Goal: Task Accomplishment & Management: Manage account settings

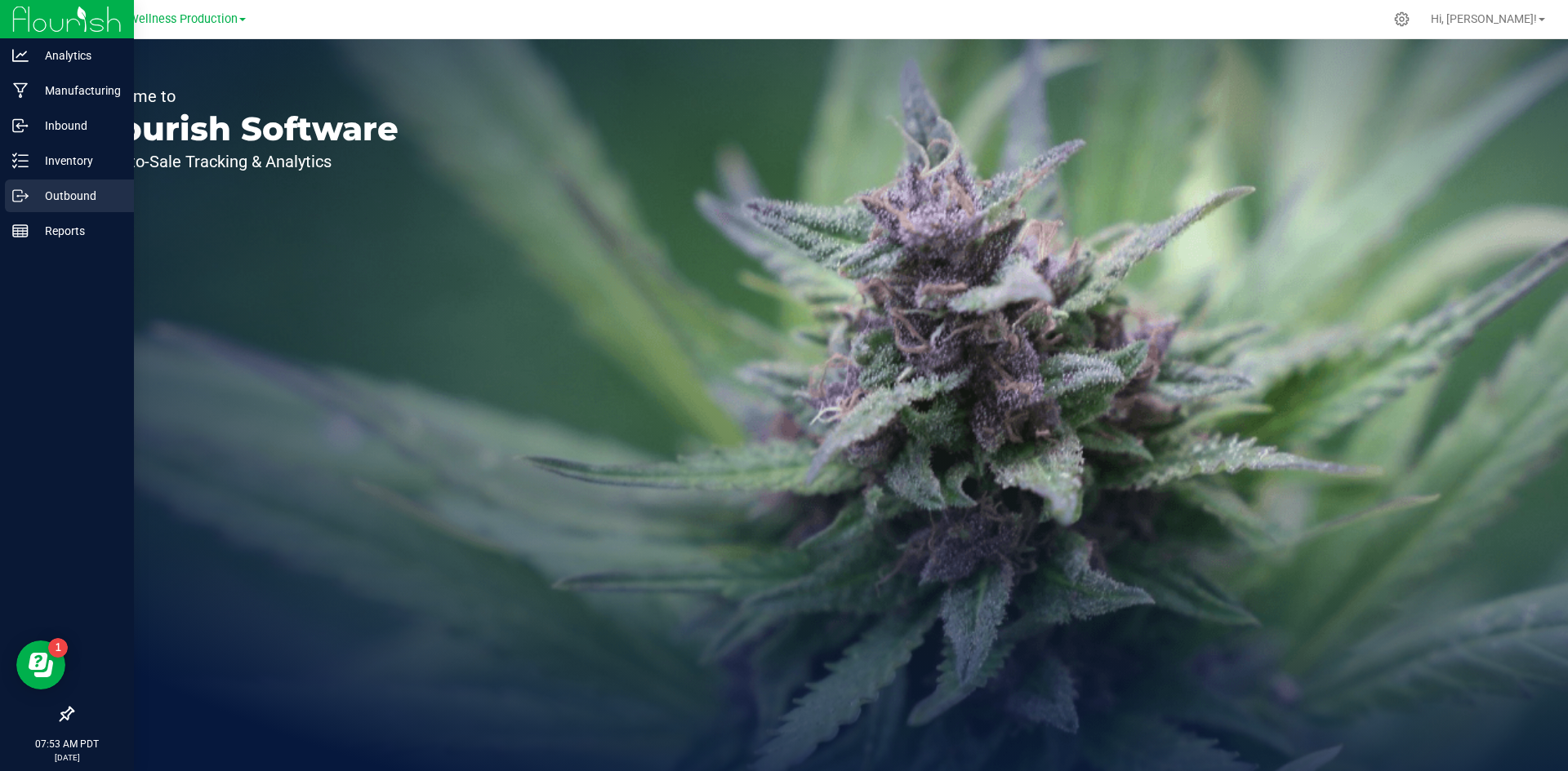
click at [57, 196] on p "Outbound" at bounding box center [77, 195] width 98 height 19
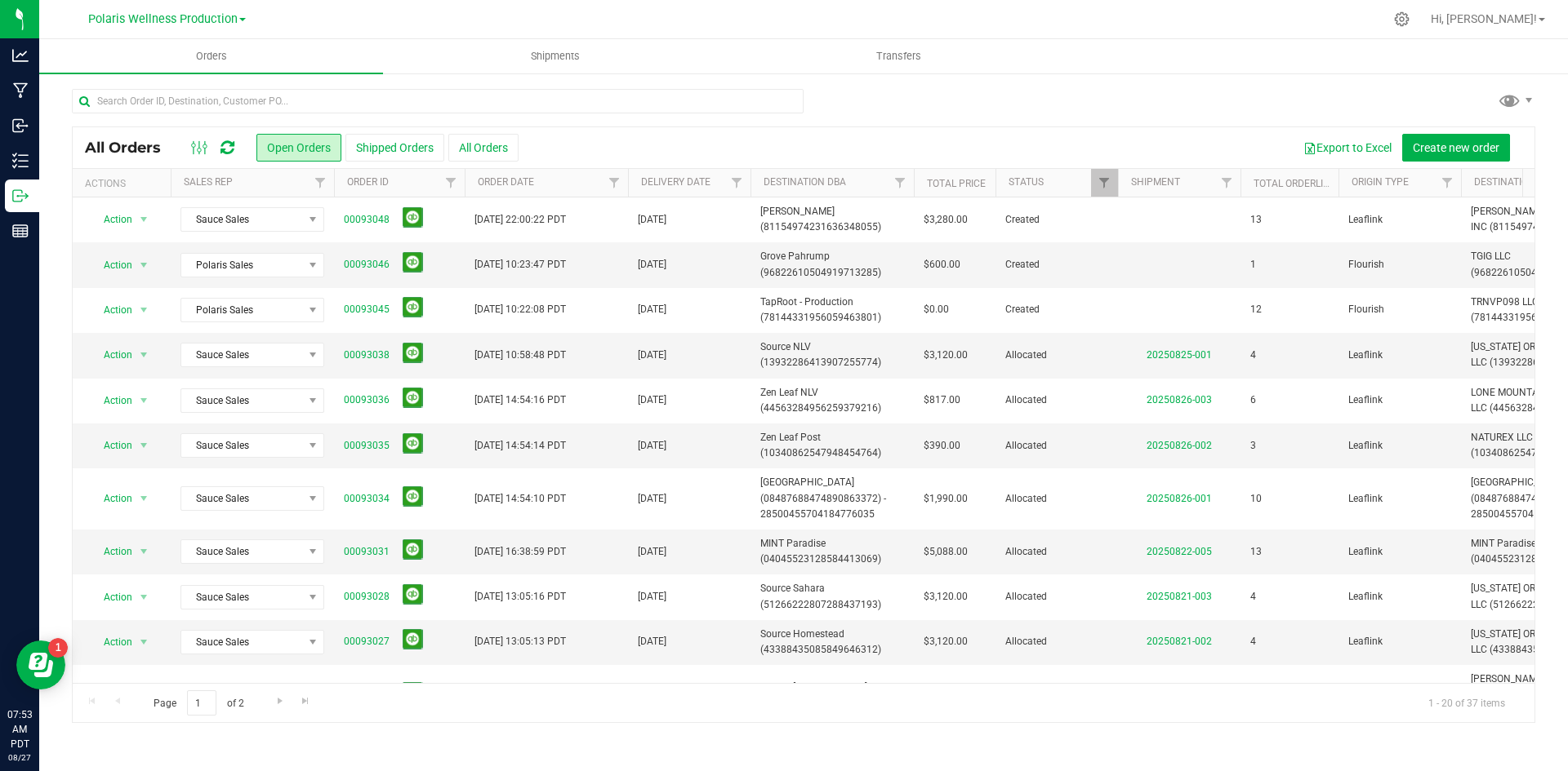
click at [309, 125] on div at bounding box center [437, 108] width 732 height 38
click at [337, 101] on input "text" at bounding box center [437, 101] width 732 height 24
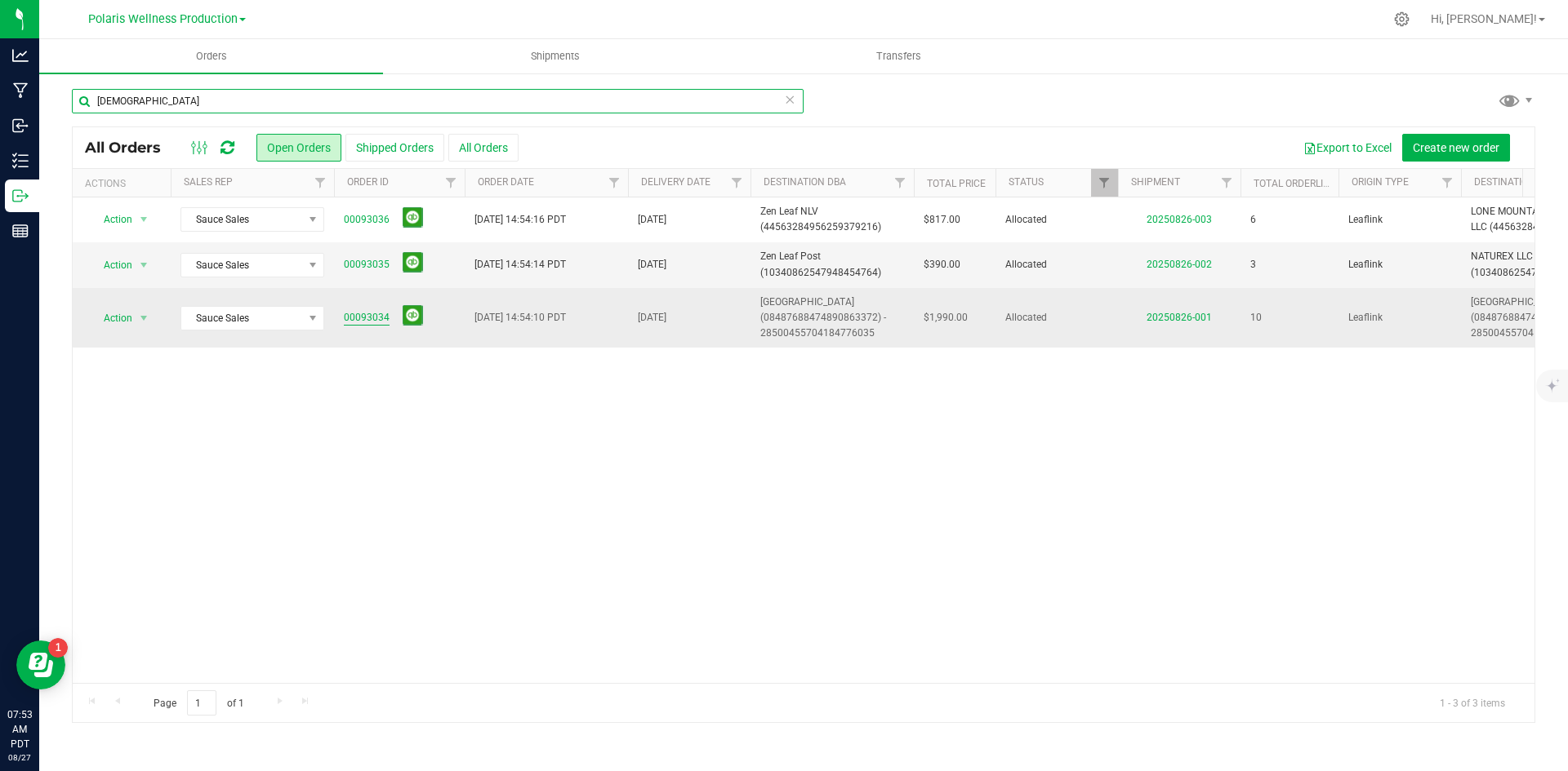
type input "[DEMOGRAPHIC_DATA]"
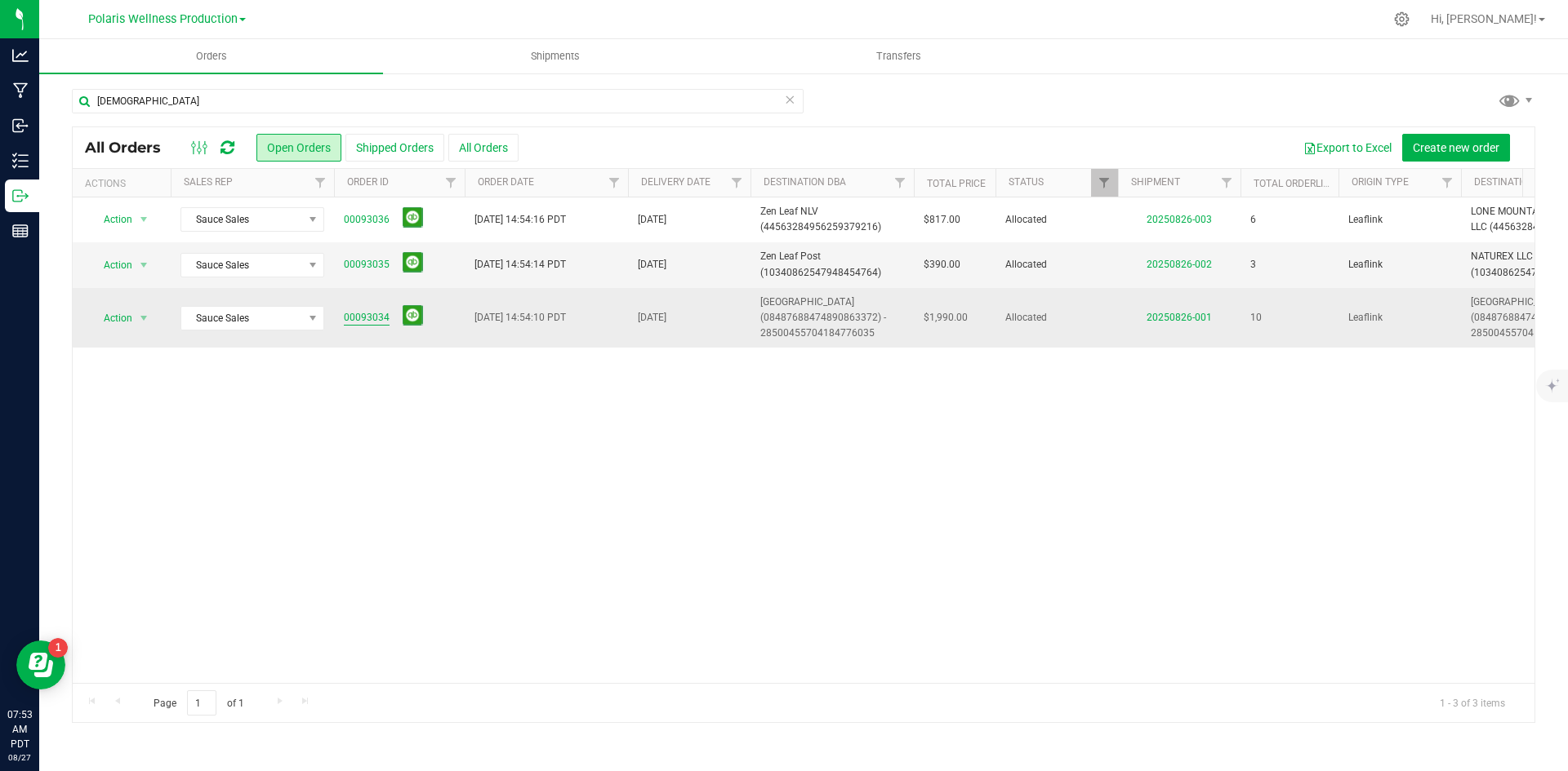
click at [357, 315] on link "00093034" at bounding box center [366, 317] width 45 height 15
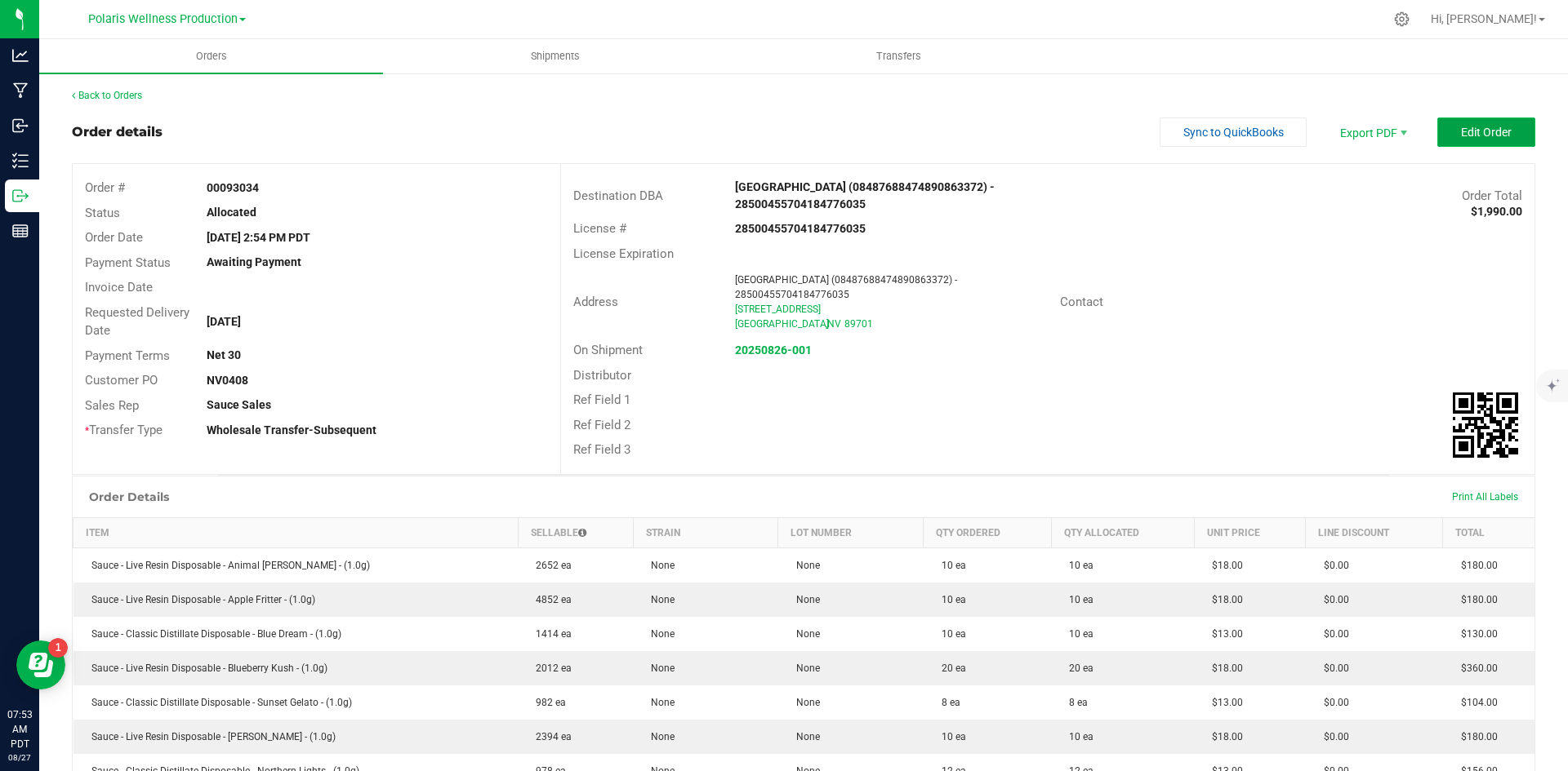
click at [1471, 146] on button "Edit Order" at bounding box center [1486, 132] width 98 height 29
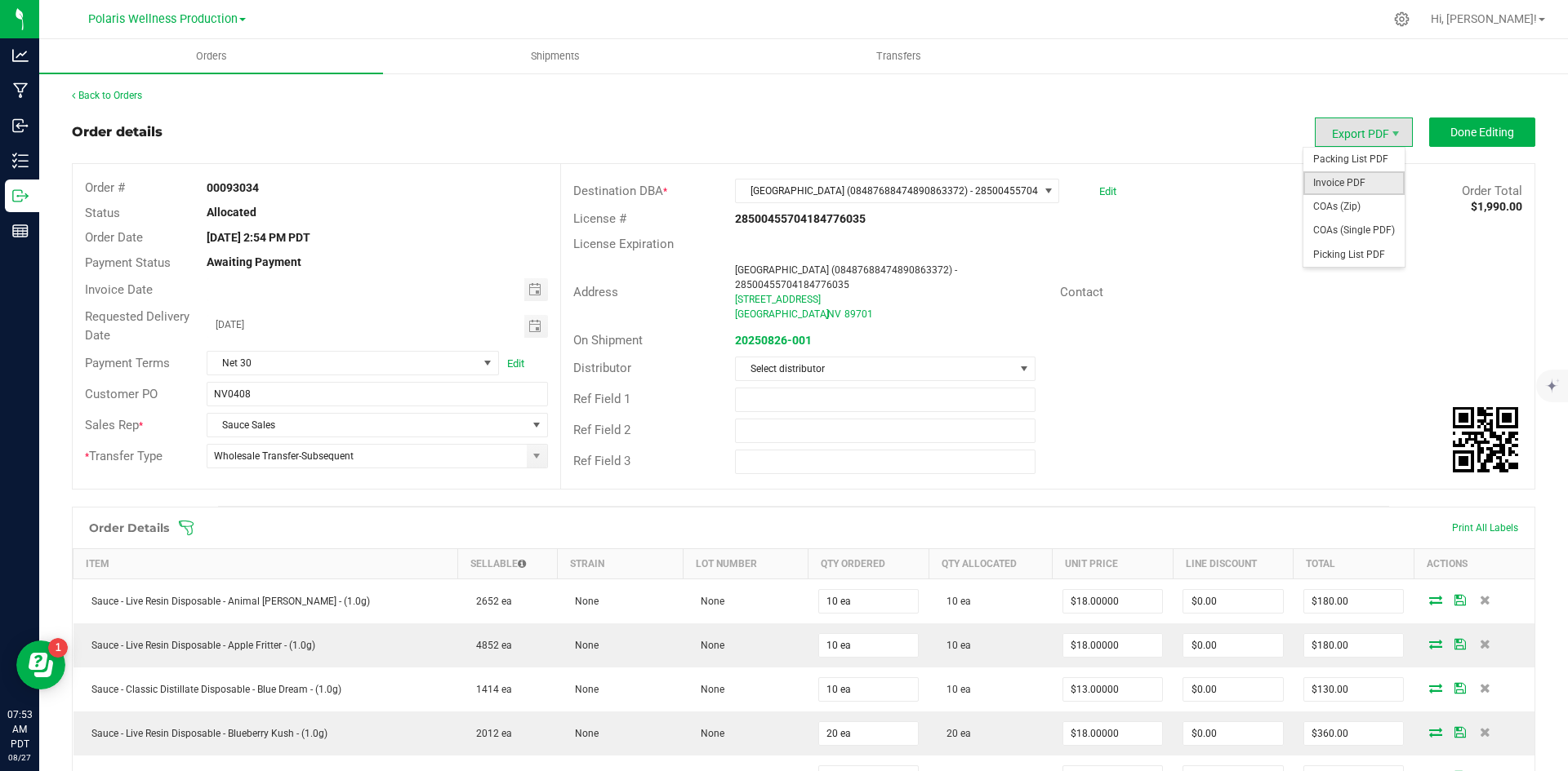
click at [1339, 188] on span "Invoice PDF" at bounding box center [1354, 183] width 101 height 24
click at [1471, 136] on span "Done Editing" at bounding box center [1482, 132] width 64 height 13
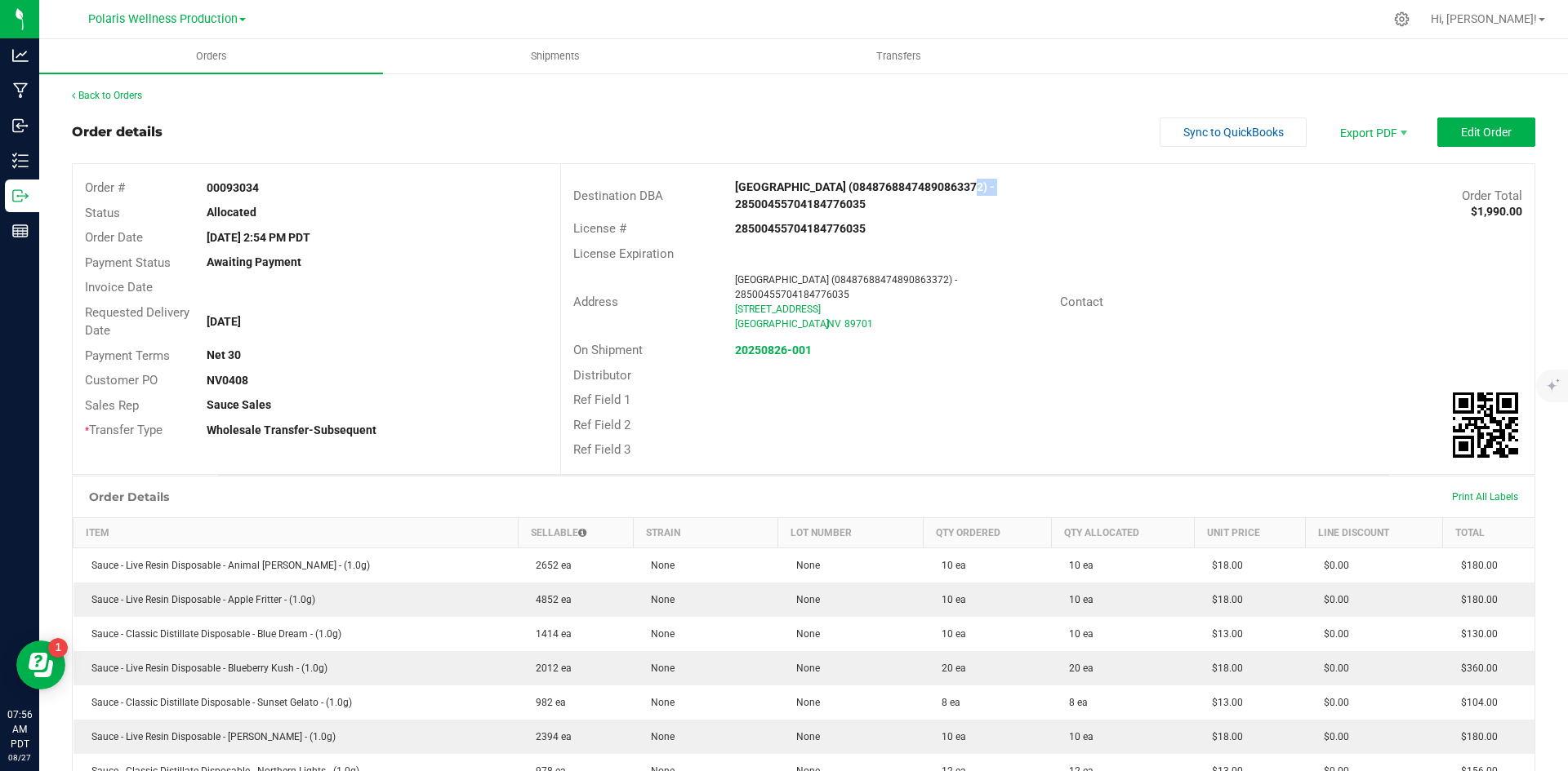
drag, startPoint x: 941, startPoint y: 186, endPoint x: 973, endPoint y: 185, distance: 32.0
click at [973, 185] on strong "[GEOGRAPHIC_DATA] (08487688474890863372) - 28500455704184776035" at bounding box center [865, 195] width 259 height 30
copy strong "63372"
click at [788, 349] on strong "20250826-001" at bounding box center [773, 350] width 77 height 13
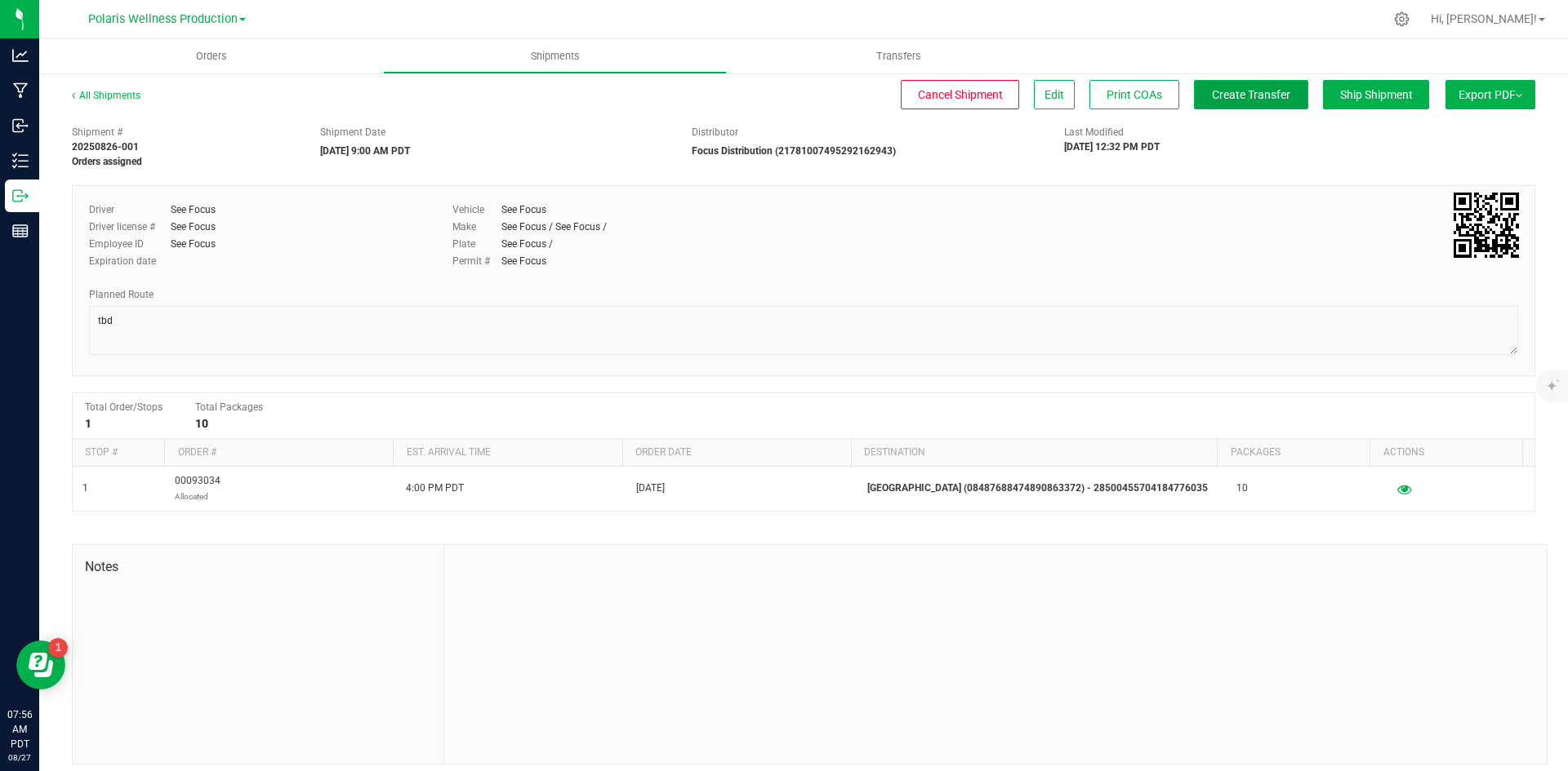
click at [1213, 86] on button "Create Transfer" at bounding box center [1251, 94] width 115 height 29
click at [196, 61] on span "Orders" at bounding box center [211, 56] width 75 height 14
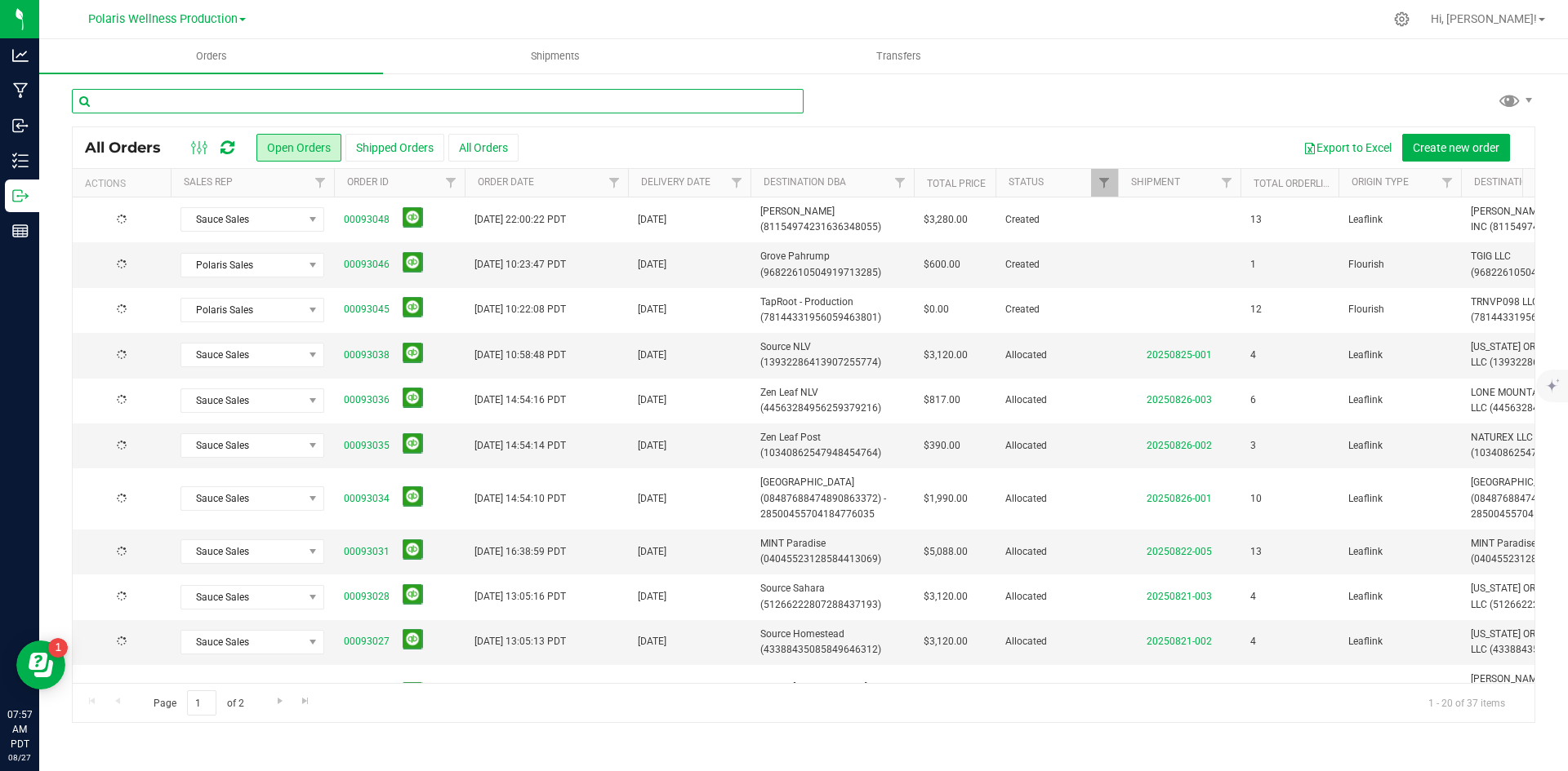
click at [187, 104] on input "text" at bounding box center [437, 101] width 732 height 24
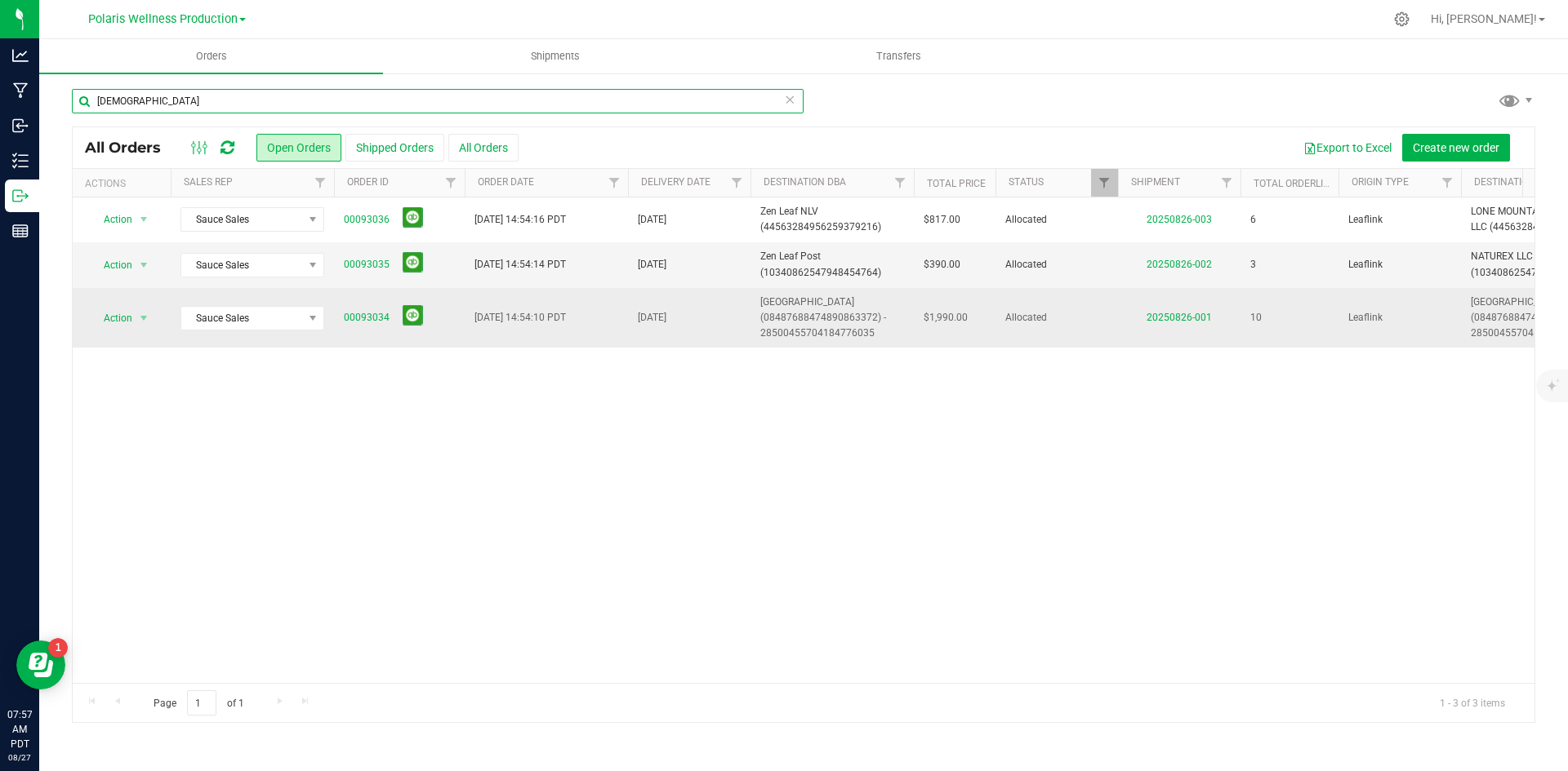
type input "[DEMOGRAPHIC_DATA]"
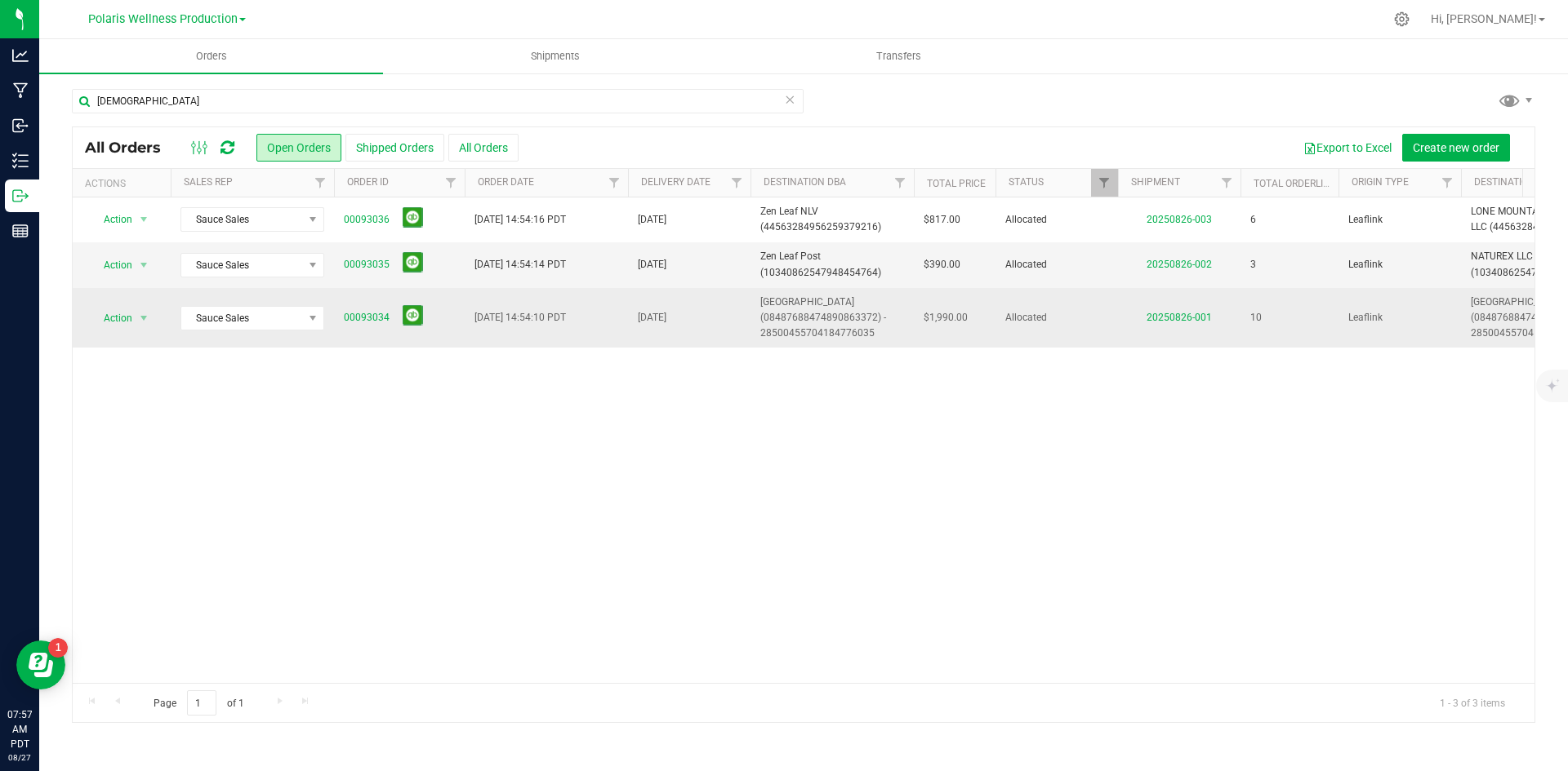
click at [848, 323] on span "[GEOGRAPHIC_DATA] (08487688474890863372) - 28500455704184776035" at bounding box center [832, 318] width 144 height 47
click at [384, 315] on link "00093034" at bounding box center [366, 317] width 45 height 15
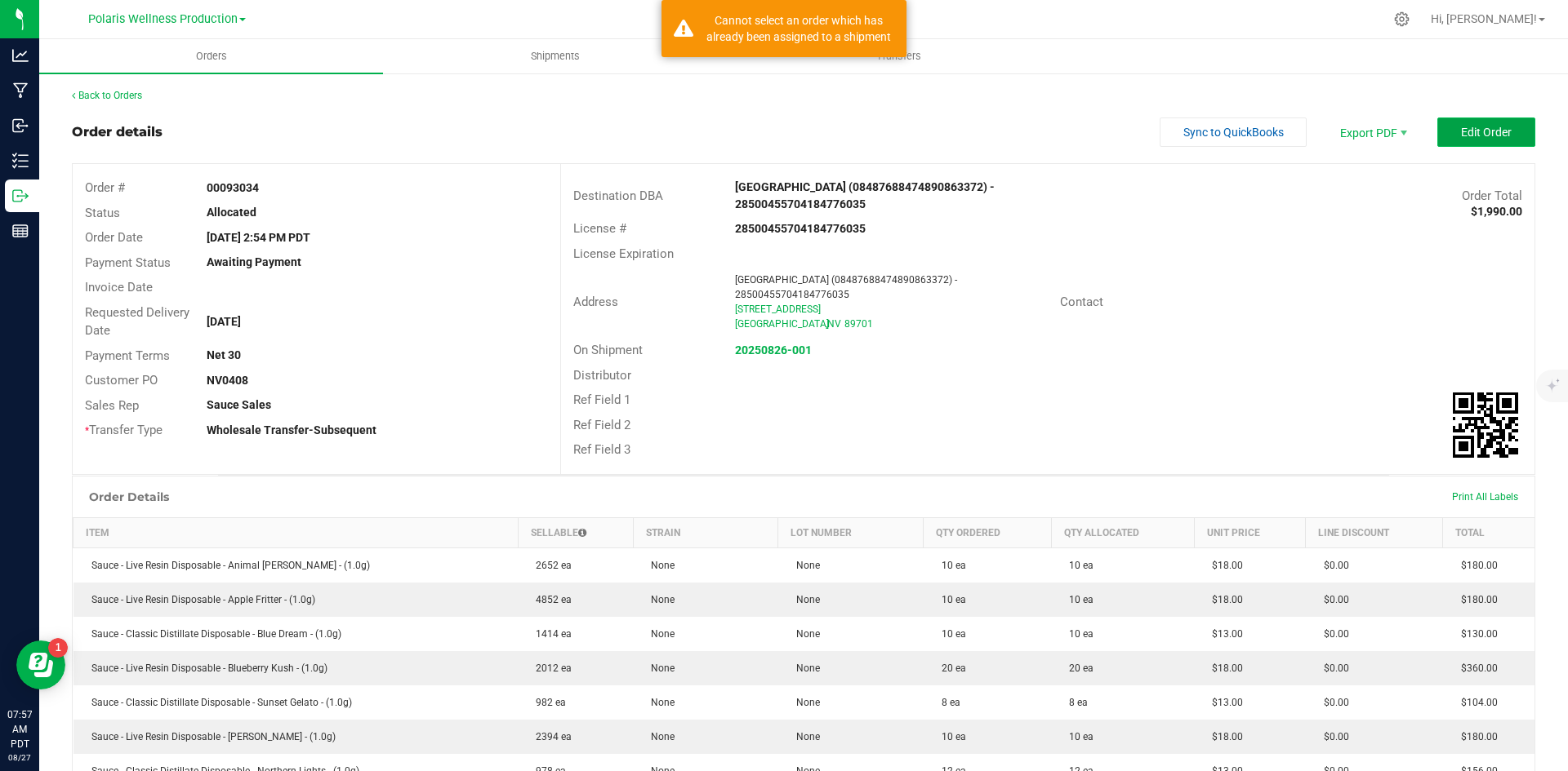
click at [1469, 138] on span "Edit Order" at bounding box center [1486, 132] width 51 height 13
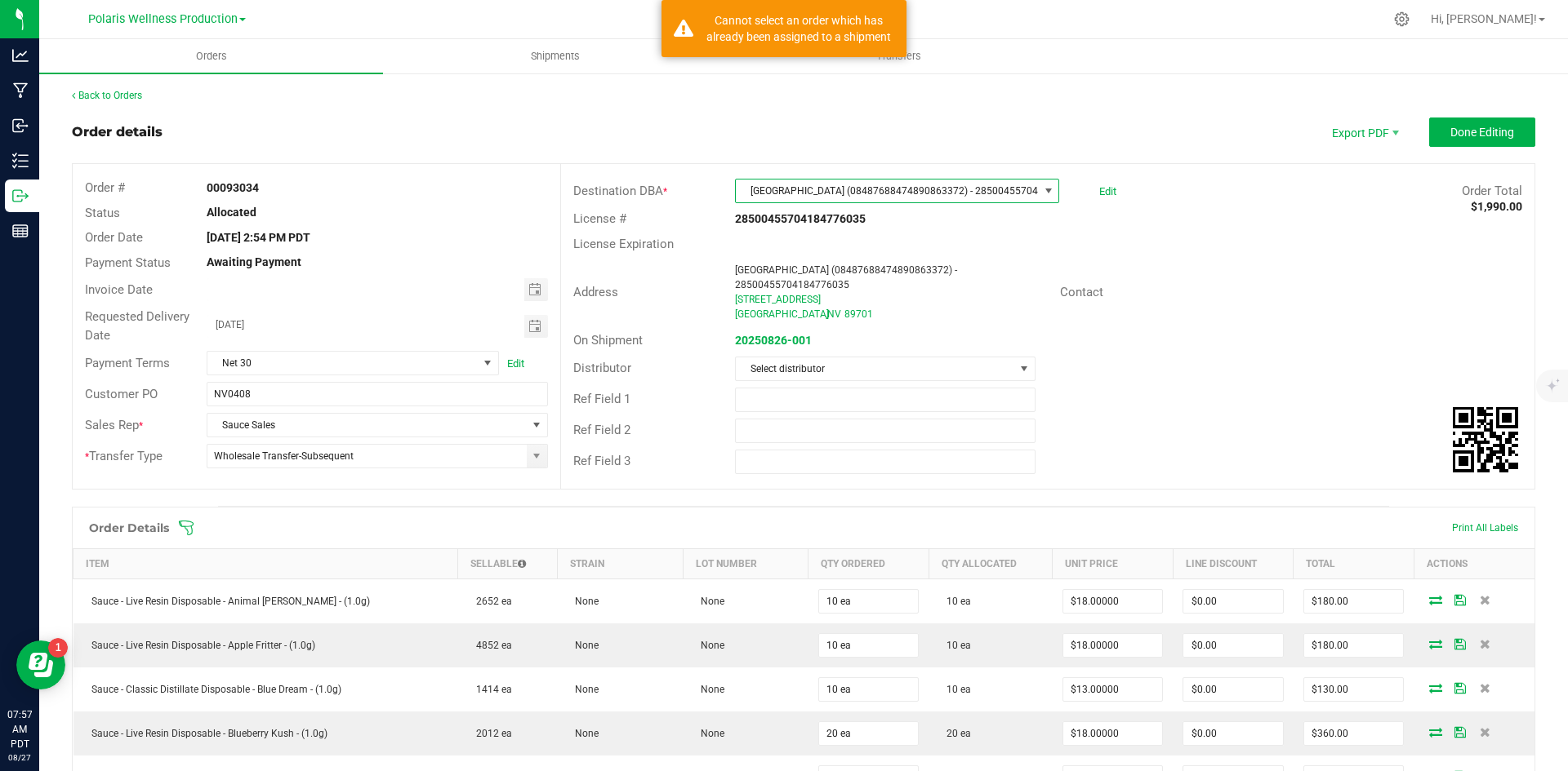
click at [1042, 195] on span at bounding box center [1048, 191] width 13 height 13
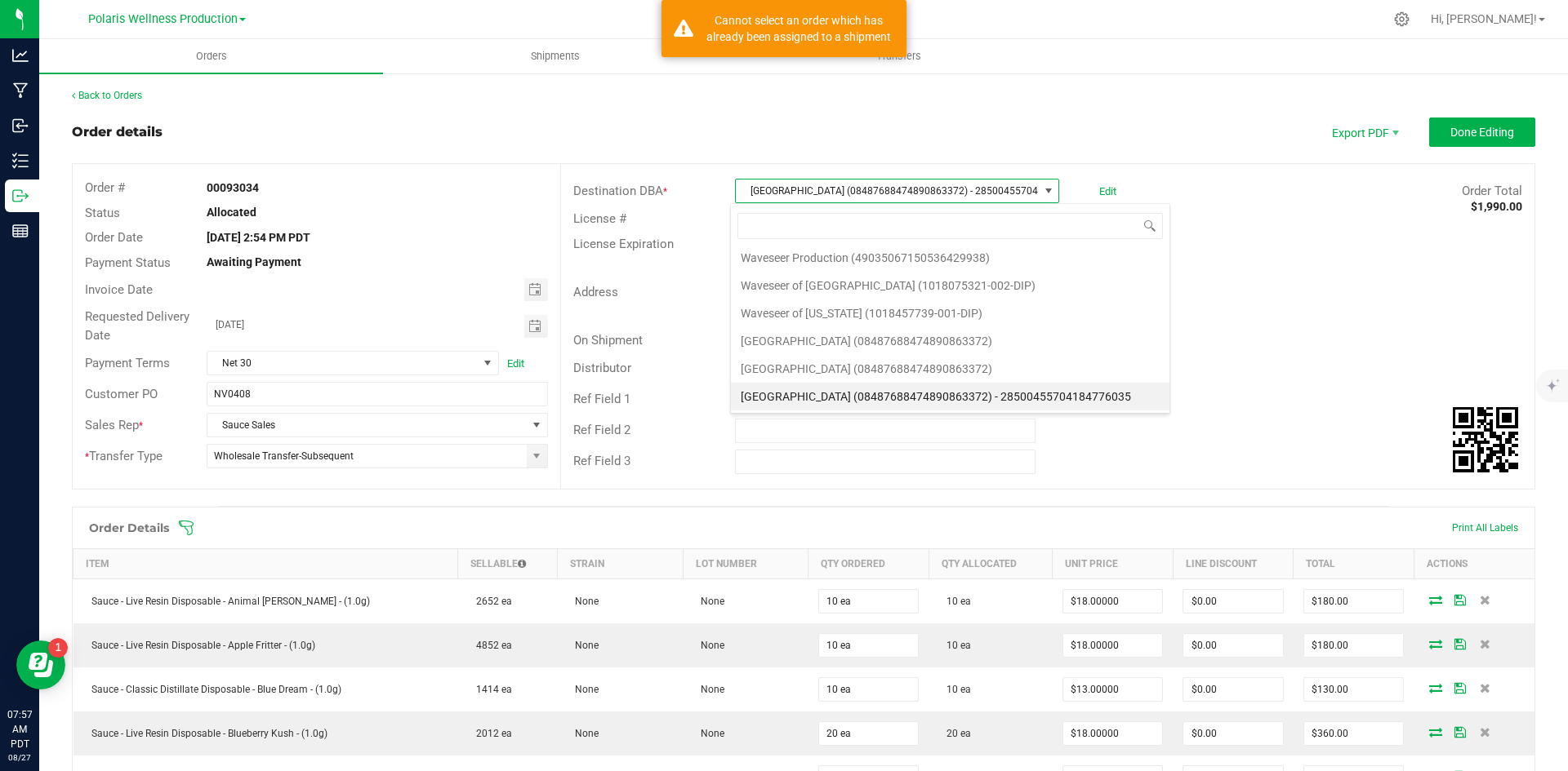
scroll to position [24, 321]
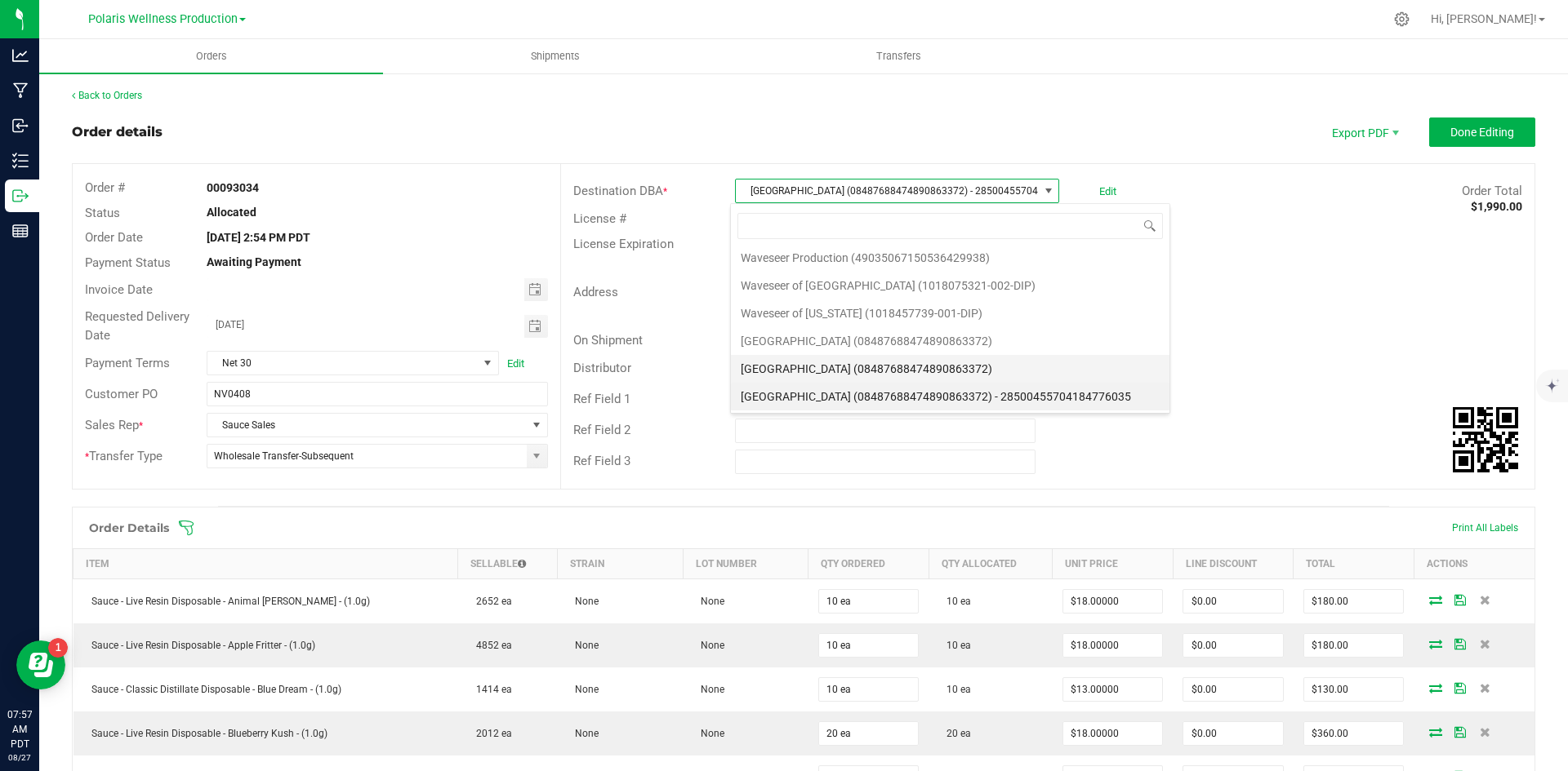
click at [953, 366] on li "[GEOGRAPHIC_DATA] (08487688474890863372)" at bounding box center [950, 369] width 439 height 28
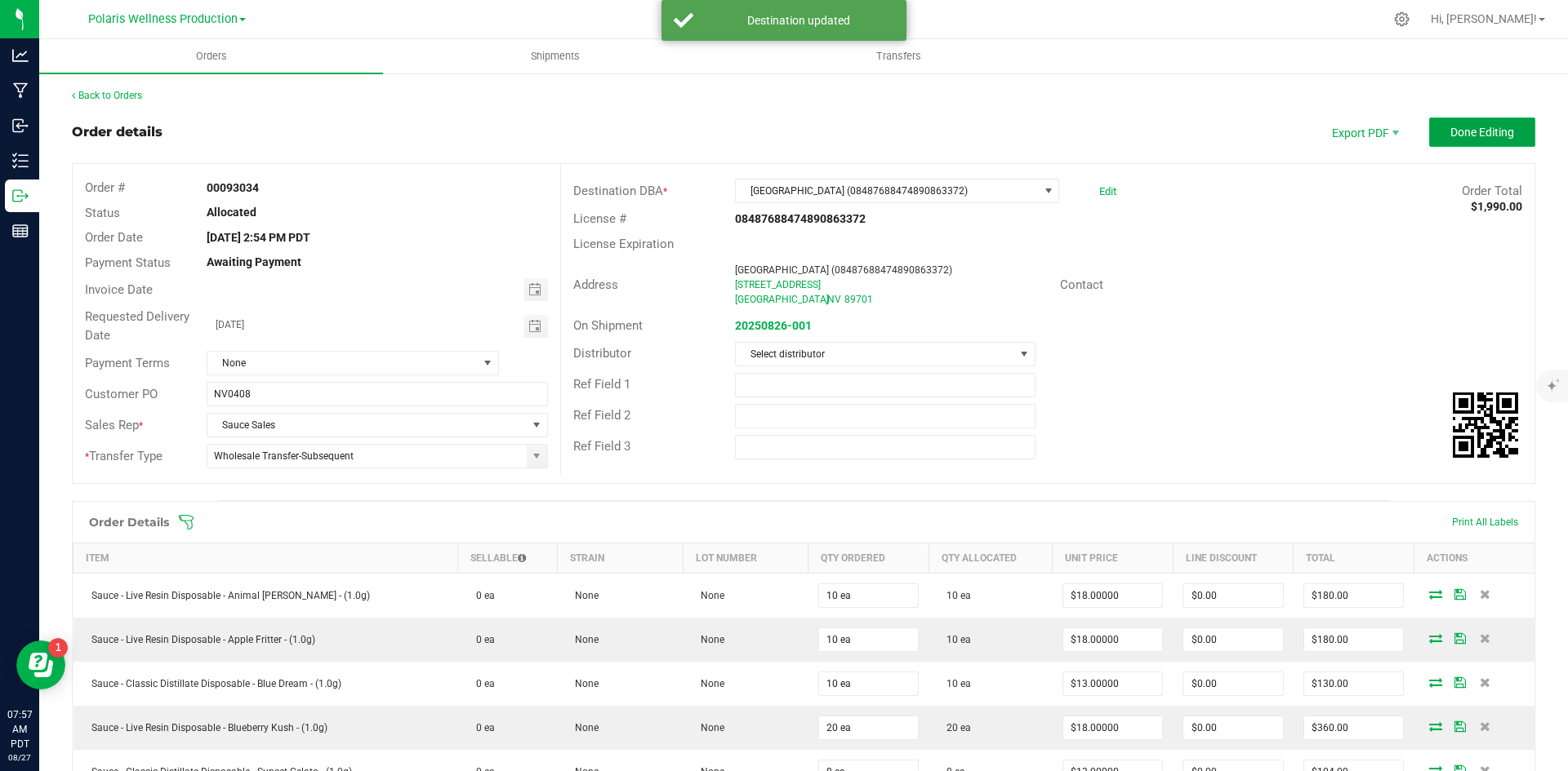
click at [1481, 125] on span "Done Editing" at bounding box center [1482, 132] width 64 height 13
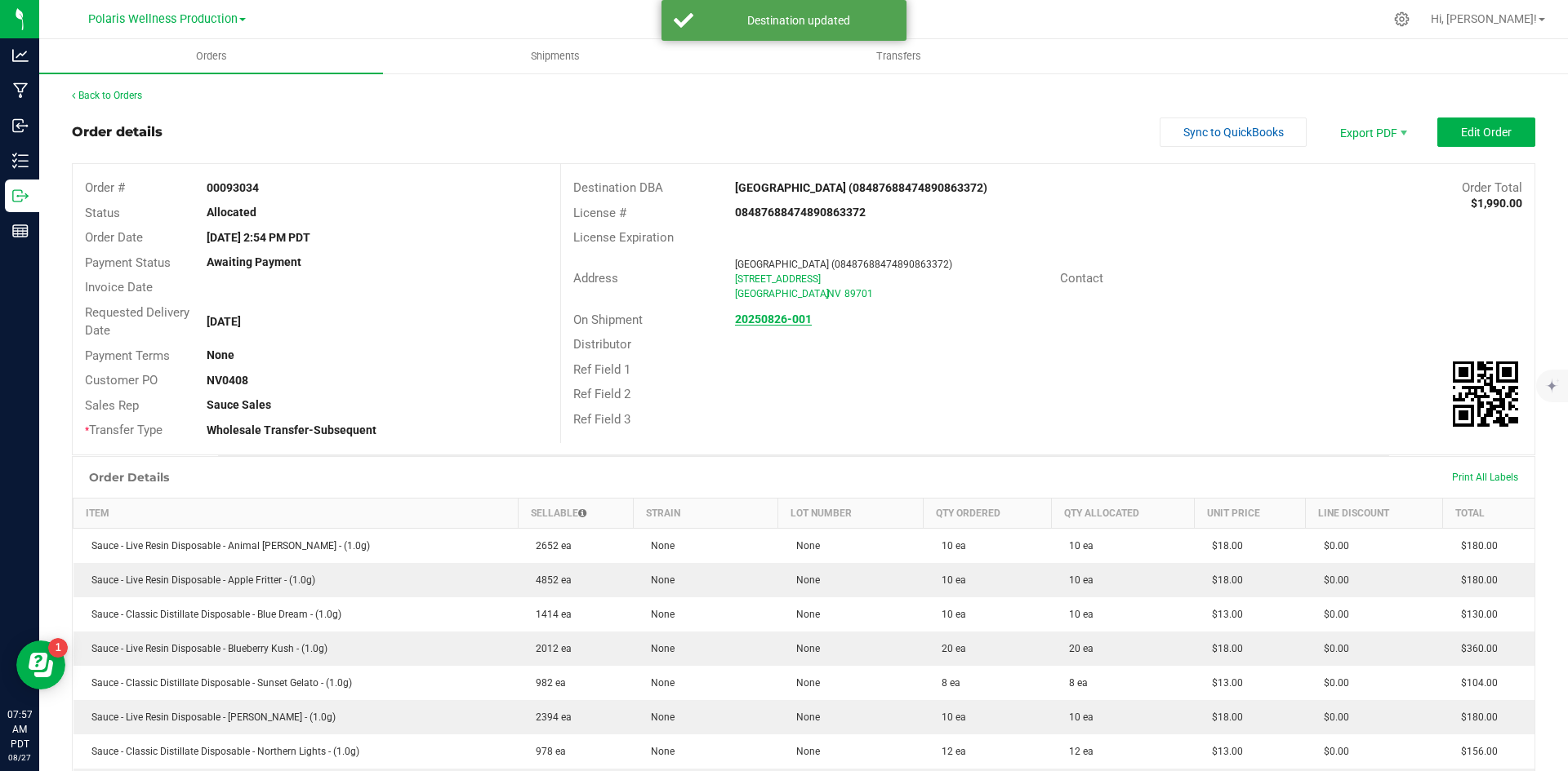
click at [768, 321] on strong "20250826-001" at bounding box center [773, 319] width 77 height 13
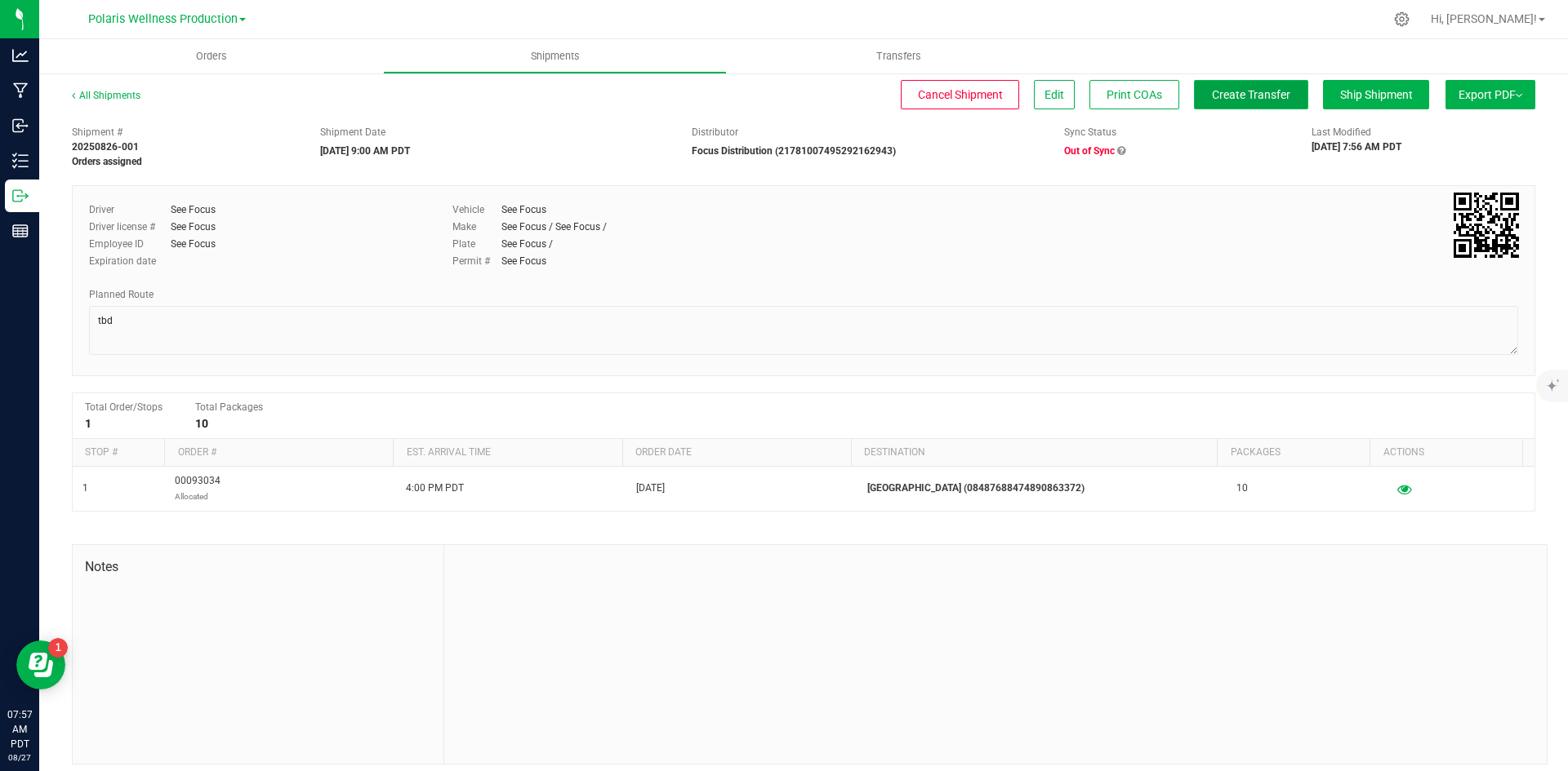
click at [1235, 94] on span "Create Transfer" at bounding box center [1251, 95] width 78 height 13
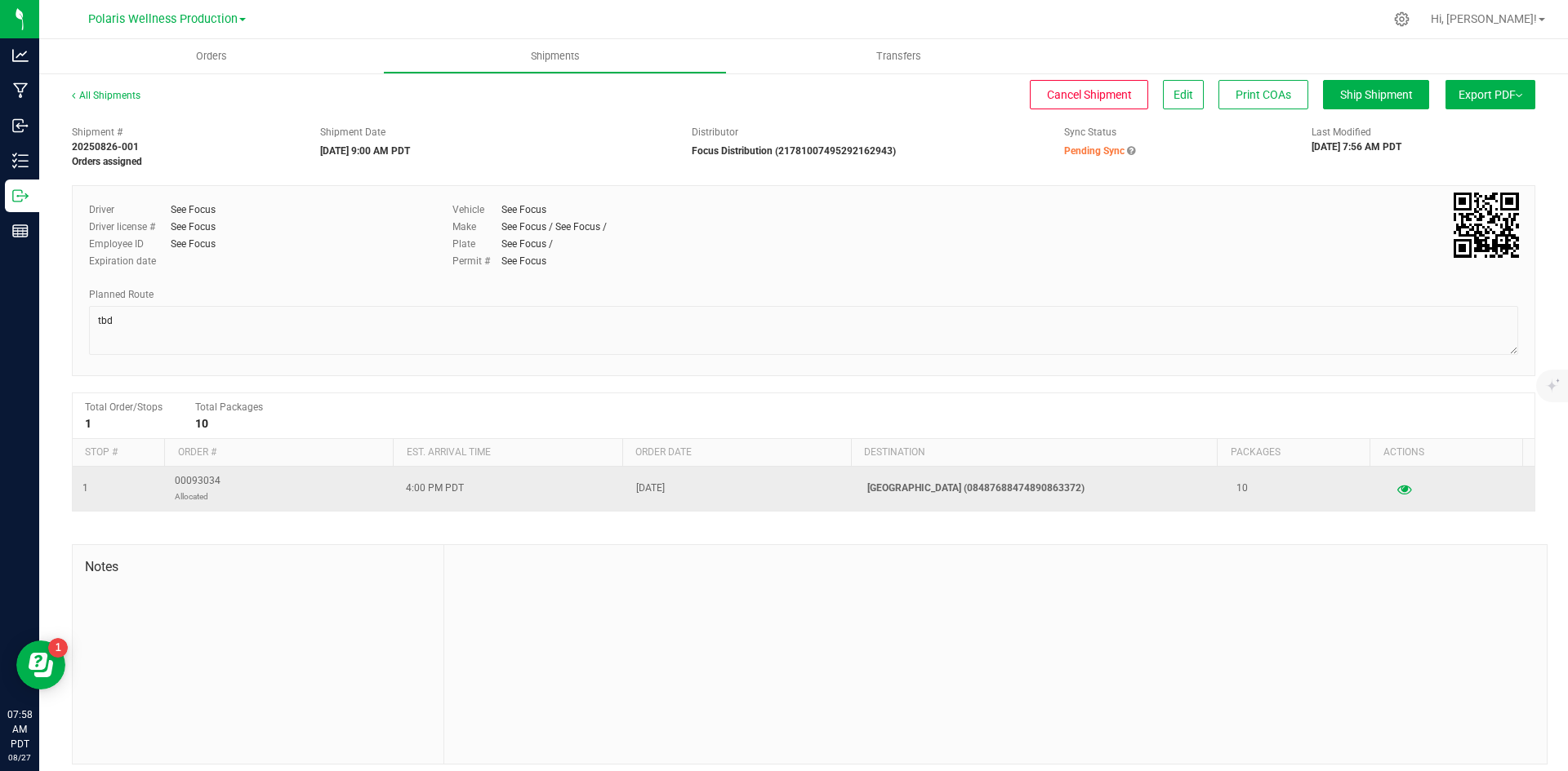
drag, startPoint x: 1012, startPoint y: 491, endPoint x: 1064, endPoint y: 487, distance: 52.2
click at [1064, 487] on p "[GEOGRAPHIC_DATA] (08487688474890863372)" at bounding box center [1042, 488] width 349 height 15
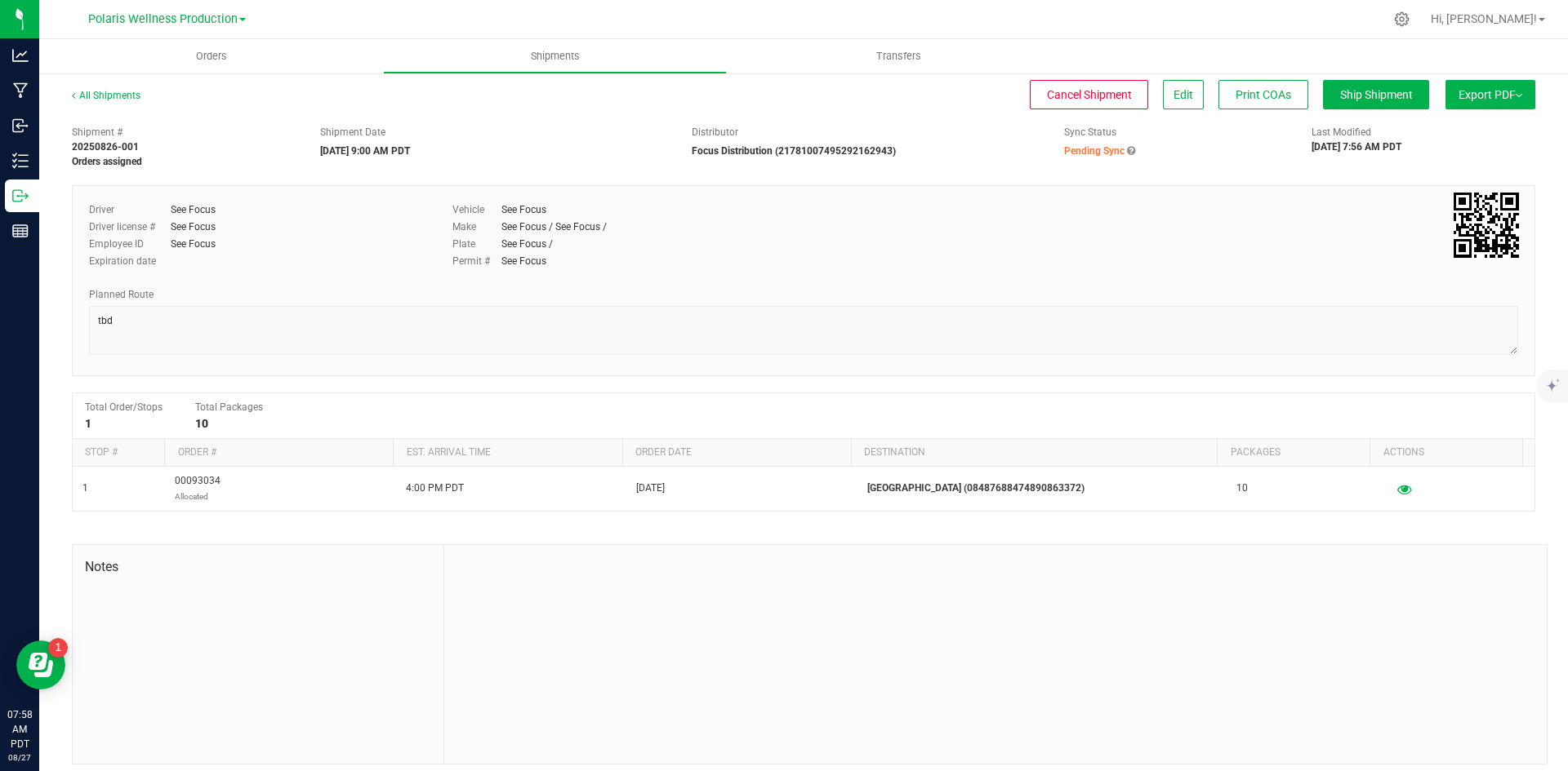
copy p "890863372"
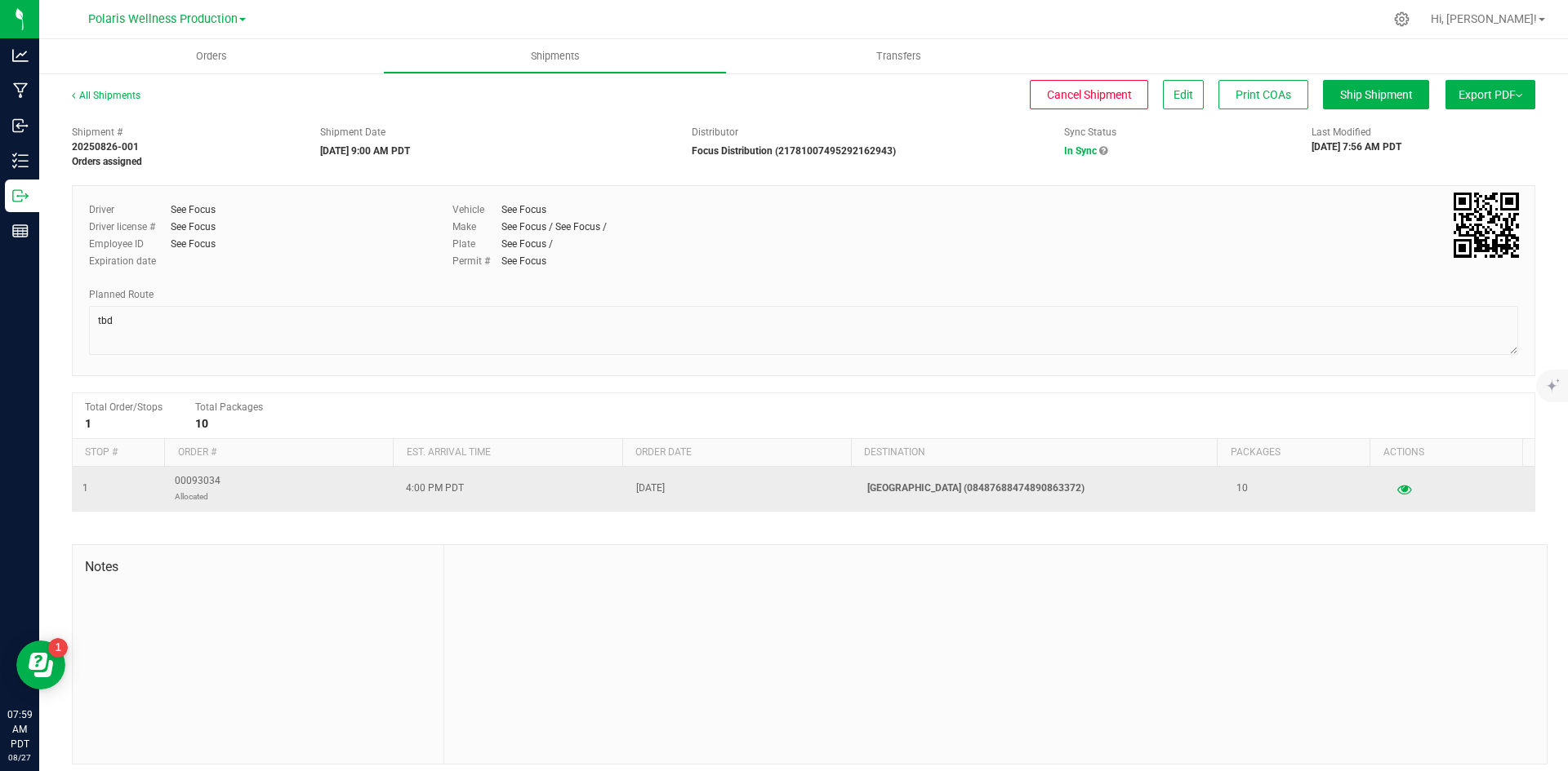
drag, startPoint x: 220, startPoint y: 479, endPoint x: 175, endPoint y: 479, distance: 45.0
click at [175, 479] on td "00093034 Allocated" at bounding box center [280, 489] width 231 height 44
click at [175, 479] on span "00093034 Allocated" at bounding box center [198, 488] width 45 height 31
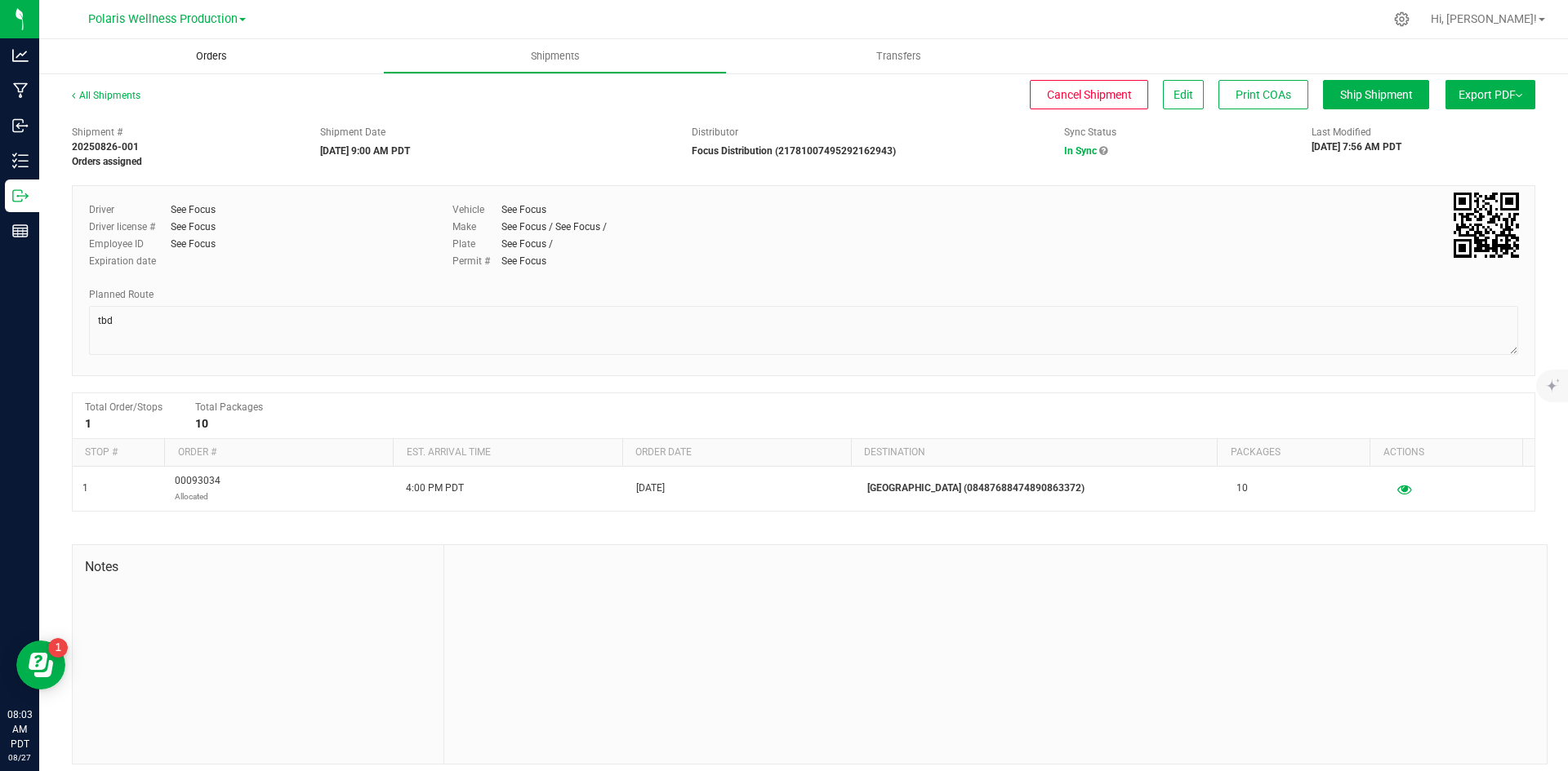
click at [205, 59] on span "Orders" at bounding box center [211, 56] width 75 height 14
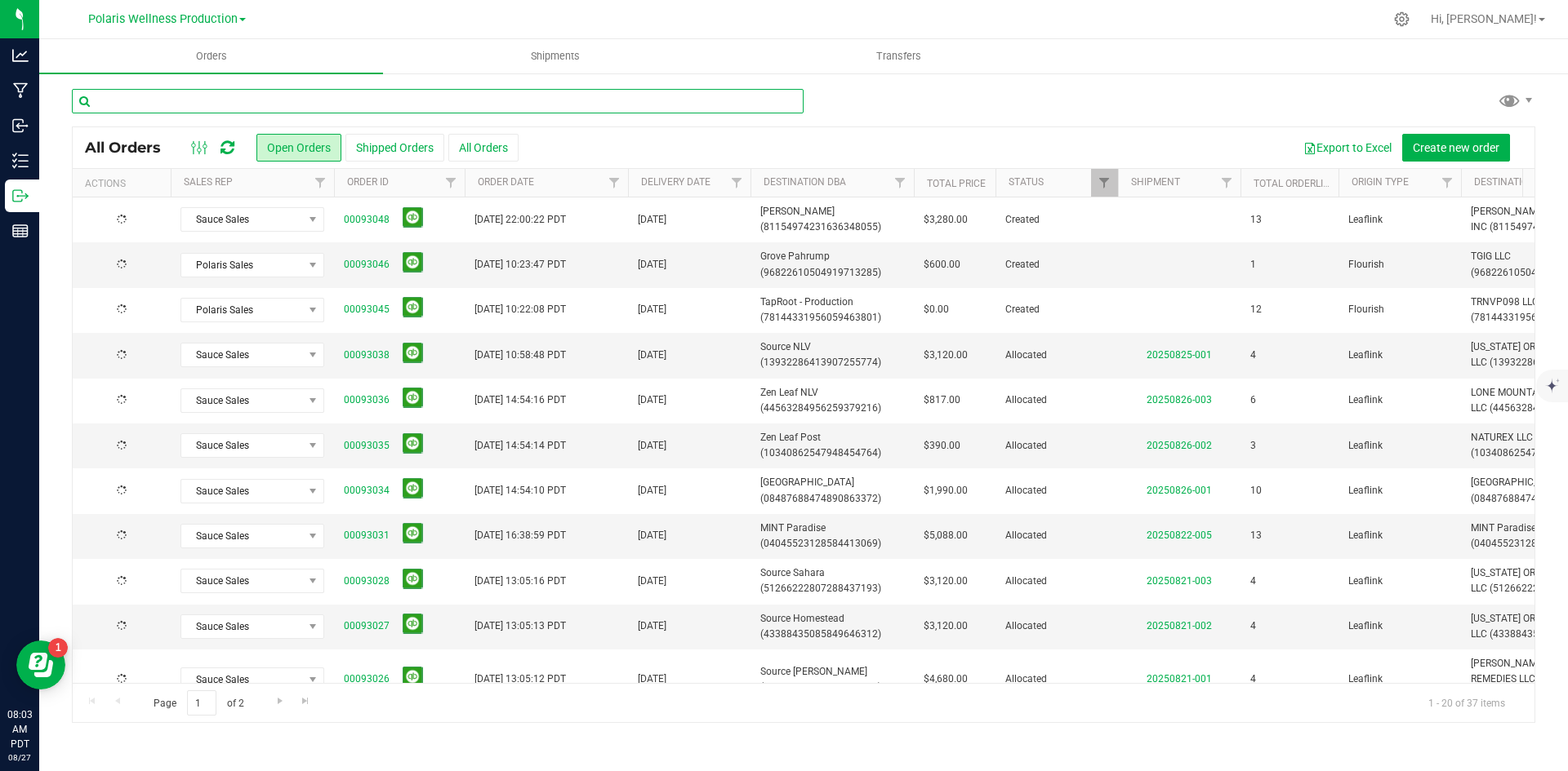
click at [310, 105] on input "text" at bounding box center [437, 101] width 732 height 24
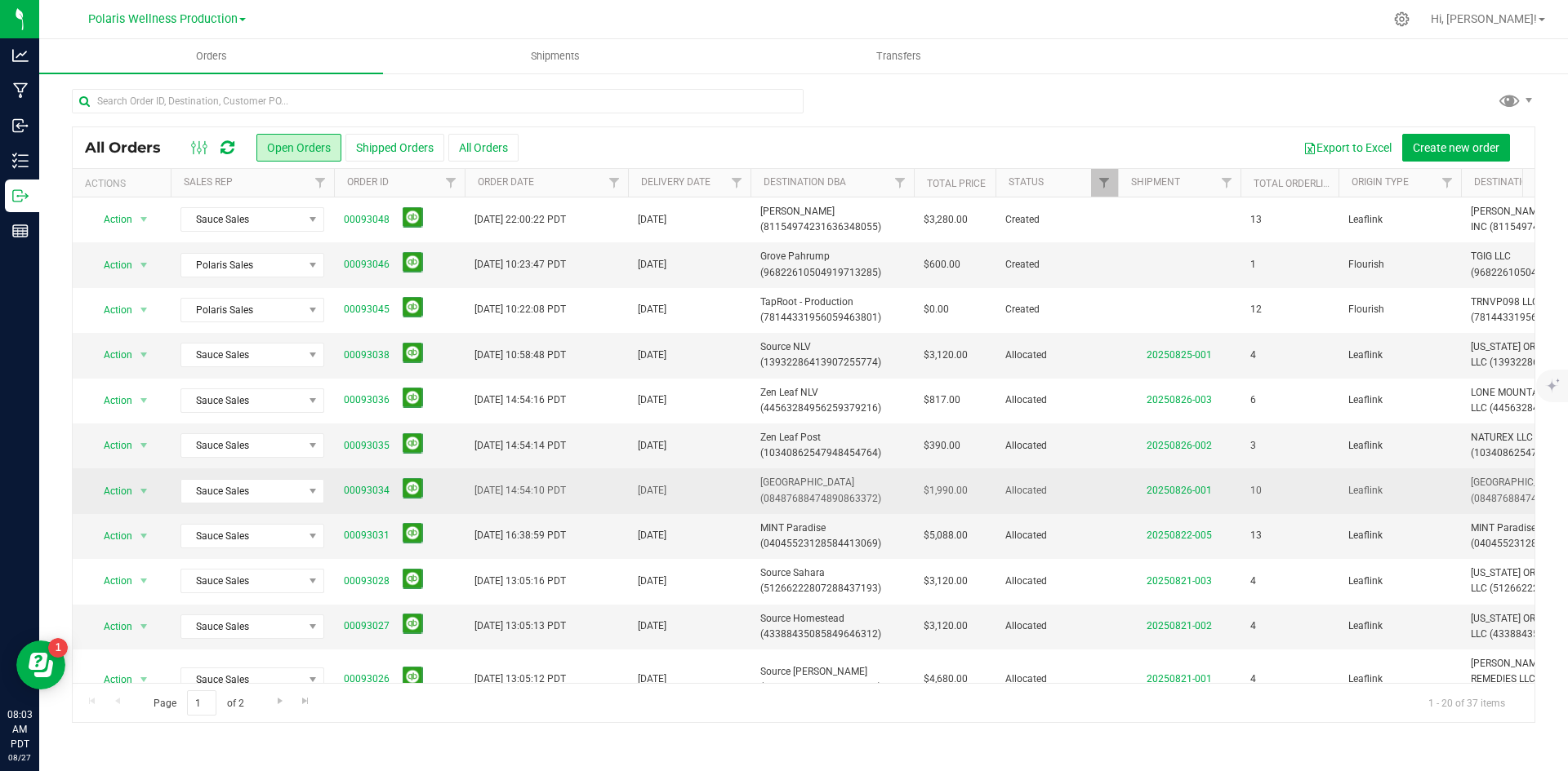
click at [337, 494] on td "00093034" at bounding box center [399, 491] width 131 height 45
click at [365, 486] on link "00093034" at bounding box center [366, 491] width 45 height 15
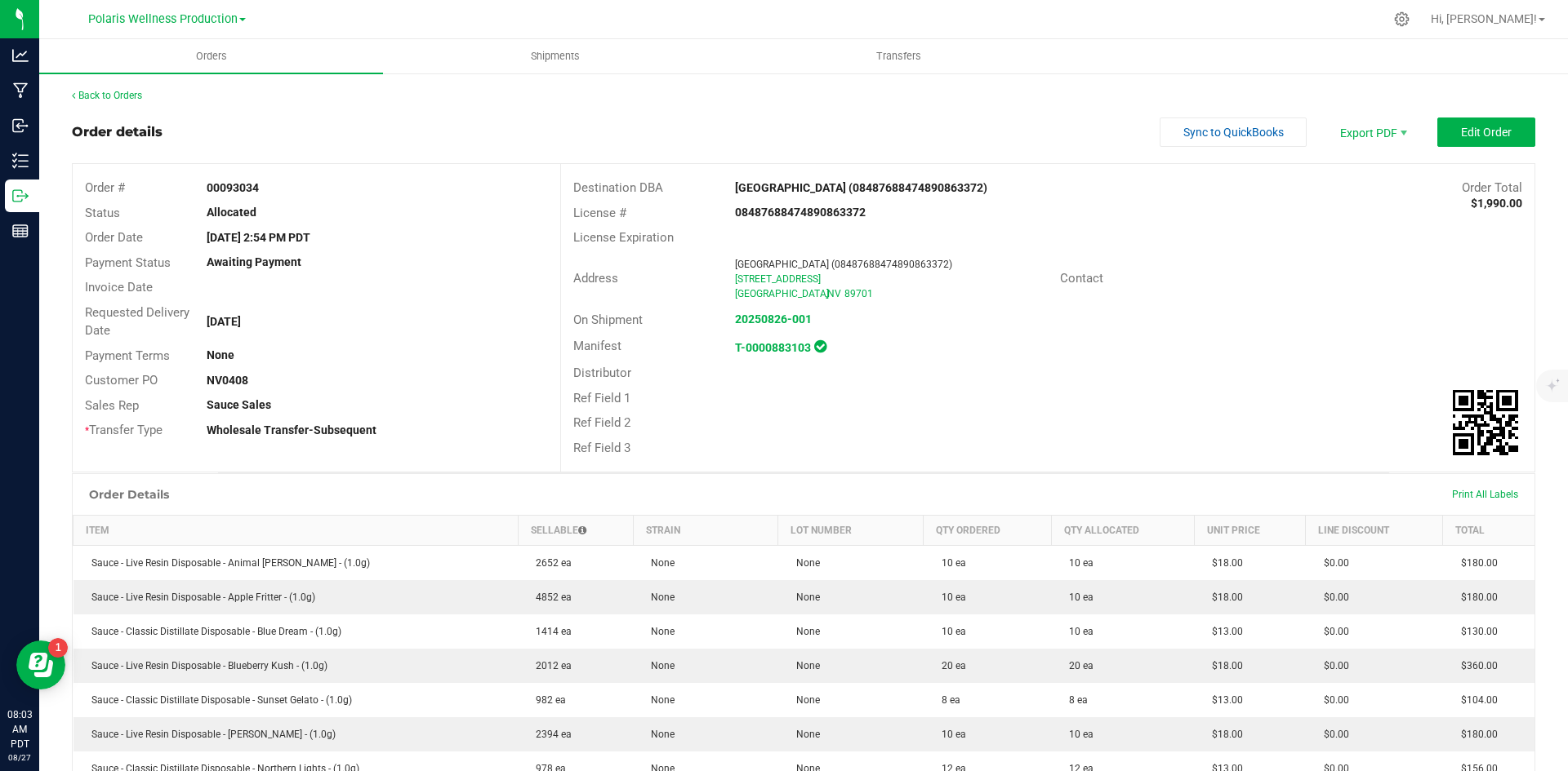
click at [1480, 147] on outbound-order-header "Order details Sync to QuickBooks Export PDF Edit Order Order # 00093034 Status …" at bounding box center [803, 295] width 1464 height 355
click at [1480, 148] on outbound-order-header "Order details Sync to QuickBooks Export PDF Edit Order Order # 00093034 Status …" at bounding box center [803, 295] width 1464 height 355
click at [1369, 136] on span "Export PDF" at bounding box center [1372, 132] width 98 height 29
click at [1345, 189] on span "Invoice PDF" at bounding box center [1362, 183] width 101 height 24
